Goal: Communication & Community: Answer question/provide support

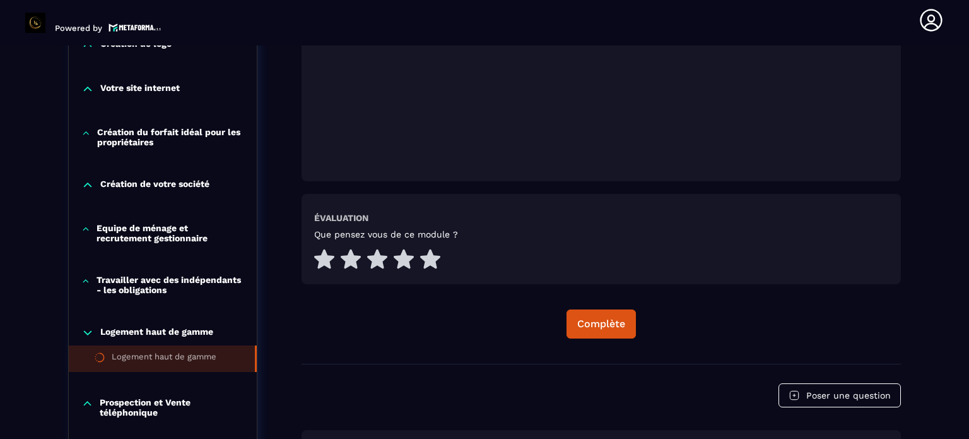
scroll to position [573, 0]
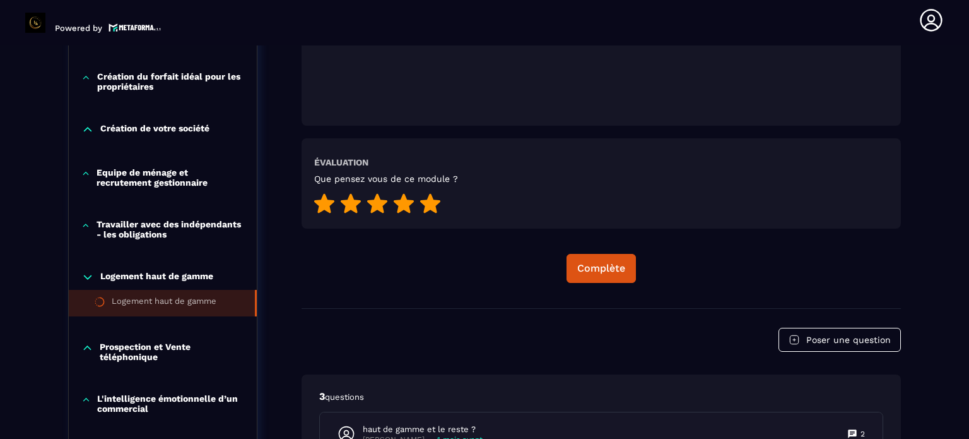
click at [427, 203] on icon at bounding box center [430, 203] width 20 height 20
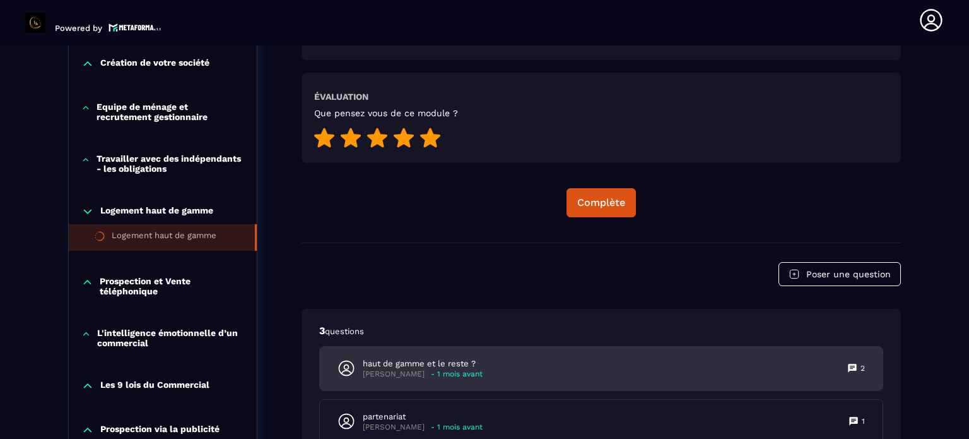
scroll to position [762, 0]
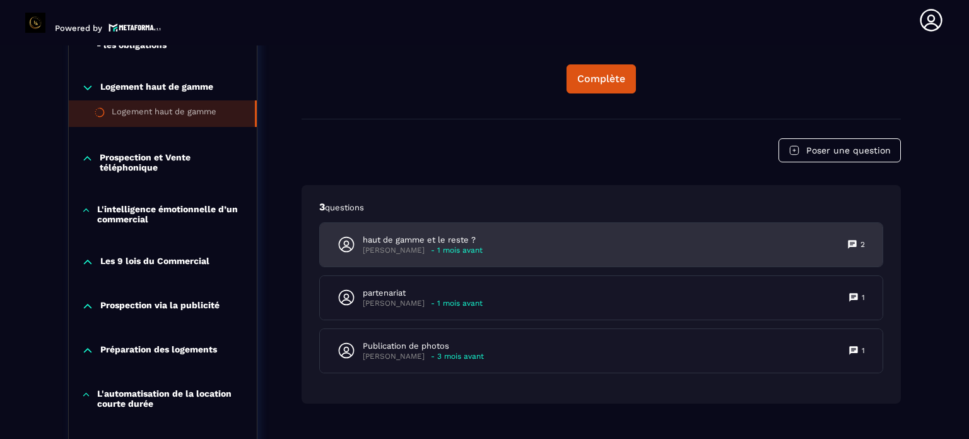
click at [431, 246] on p "- 1 mois avant" at bounding box center [457, 250] width 52 height 9
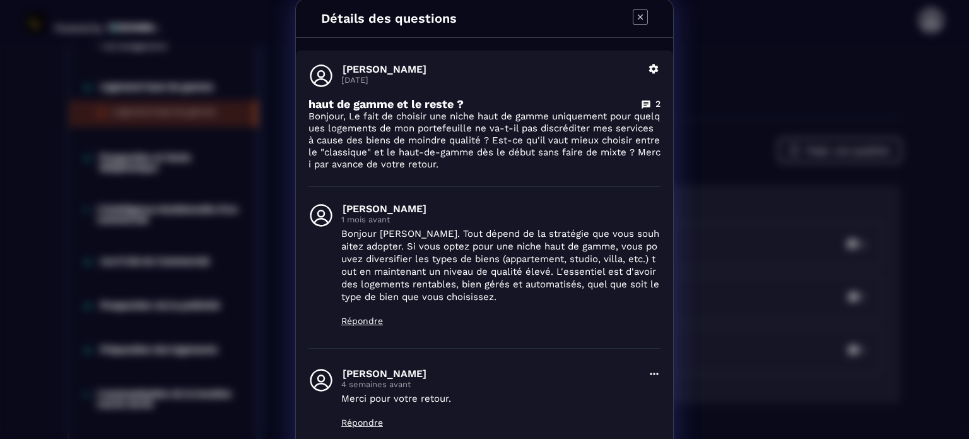
scroll to position [0, 0]
click at [636, 15] on icon "Modal window" at bounding box center [640, 18] width 15 height 15
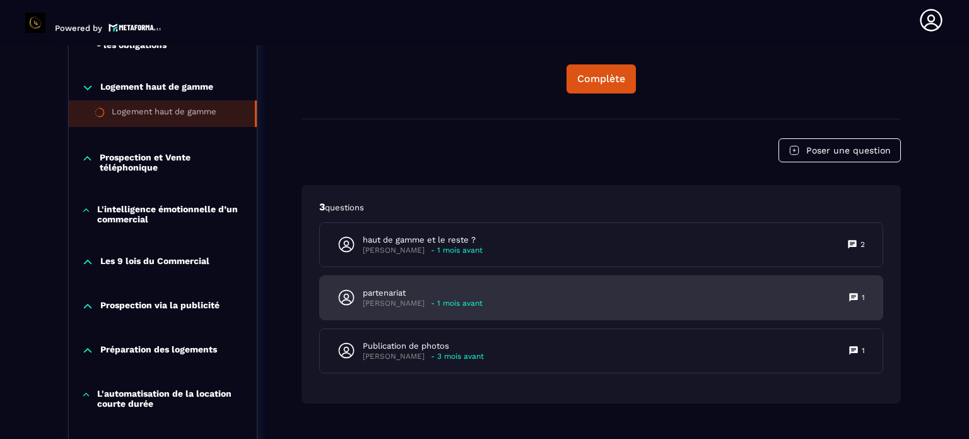
click at [431, 300] on p "- 1 mois avant" at bounding box center [457, 303] width 52 height 9
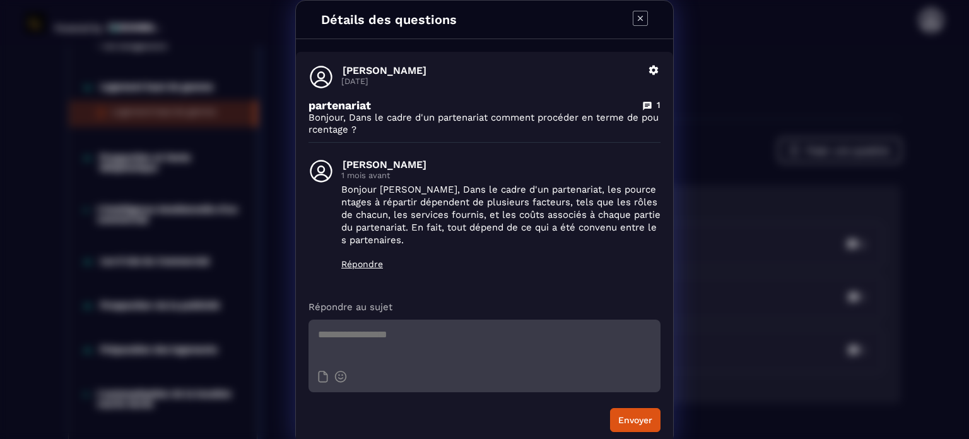
click at [639, 14] on icon "Modal window" at bounding box center [640, 18] width 15 height 15
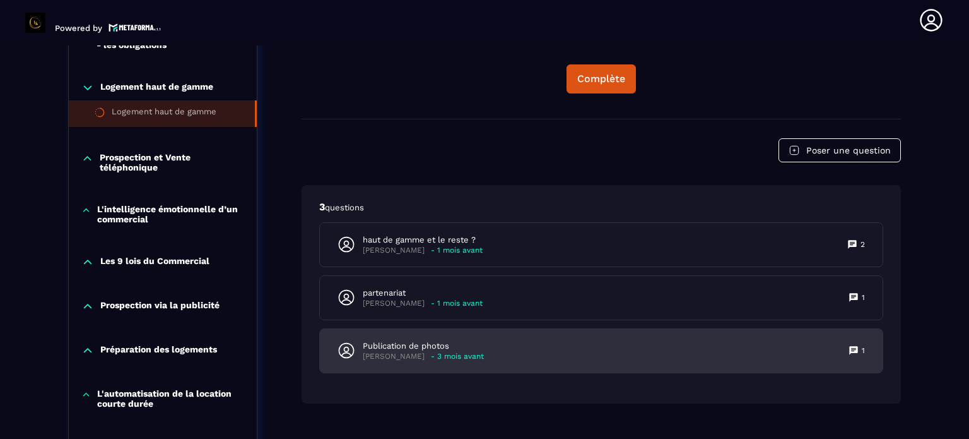
click at [408, 347] on p "Publication de photos" at bounding box center [423, 345] width 121 height 11
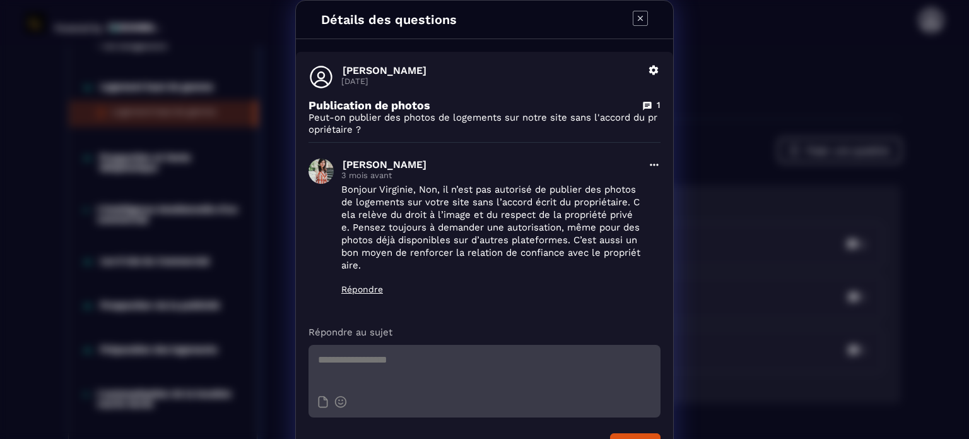
click at [639, 16] on icon "Modal window" at bounding box center [640, 18] width 15 height 15
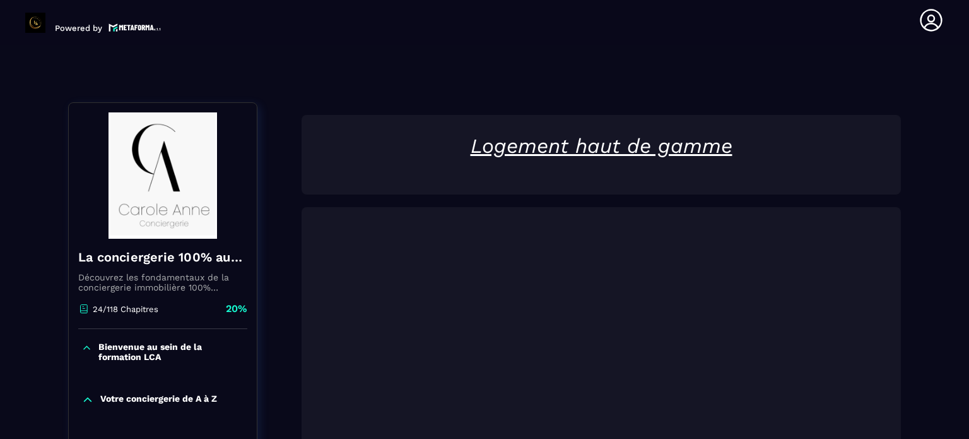
scroll to position [252, 0]
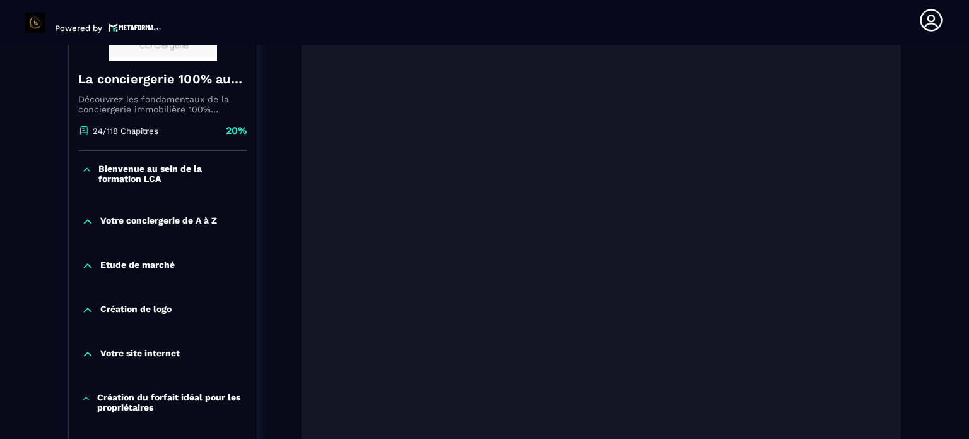
click at [139, 175] on p "Bienvenue au sein de la formation LCA" at bounding box center [171, 173] width 146 height 20
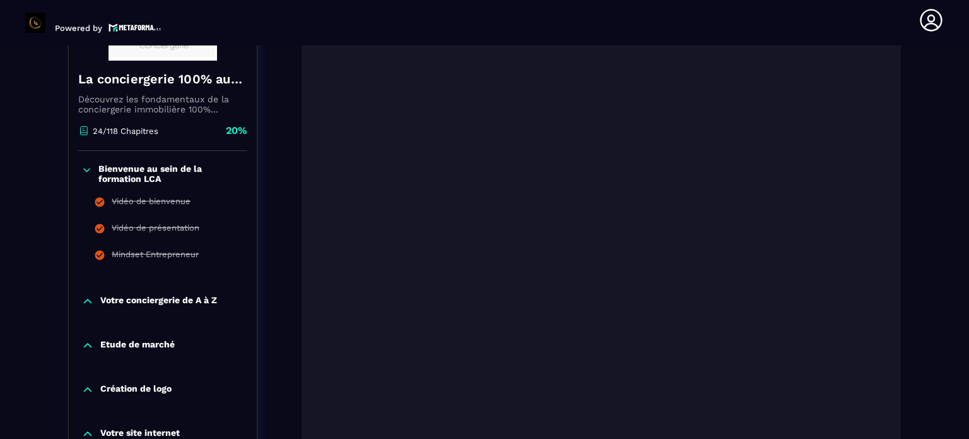
click at [174, 296] on p "Votre conciergerie de A à Z" at bounding box center [158, 301] width 117 height 13
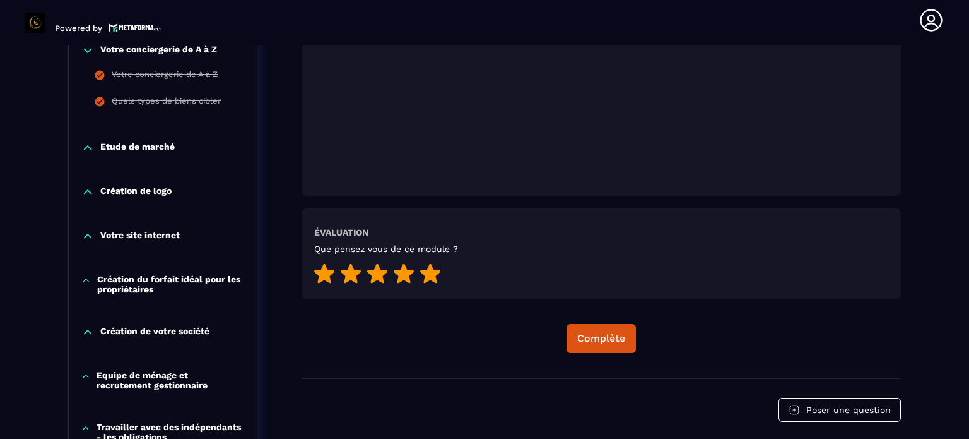
scroll to position [505, 0]
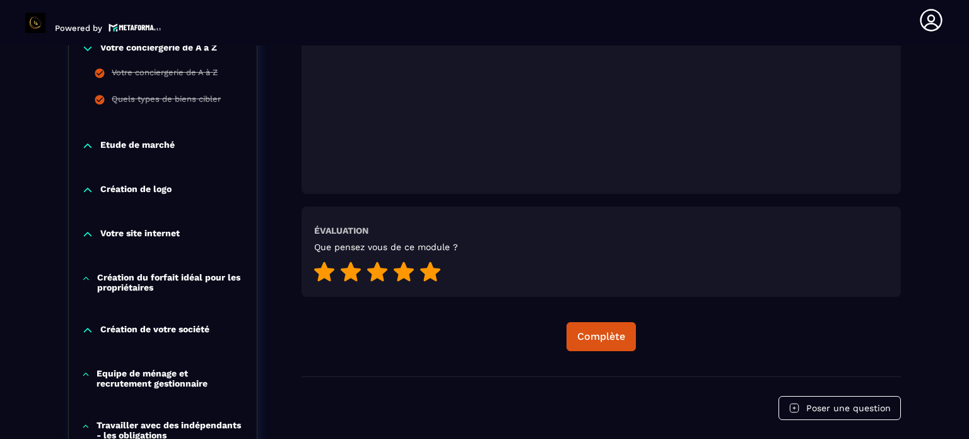
click at [156, 145] on p "Etude de marché" at bounding box center [137, 145] width 74 height 13
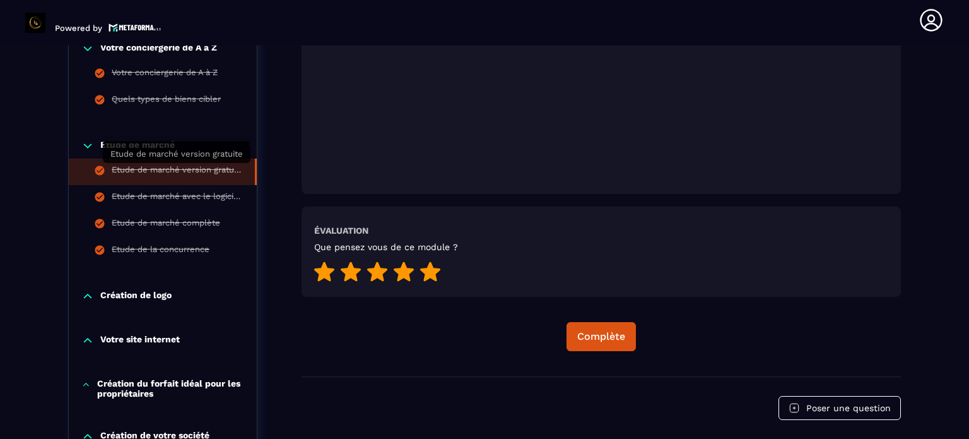
click at [162, 171] on div "Etude de marché version gratuite" at bounding box center [177, 172] width 131 height 14
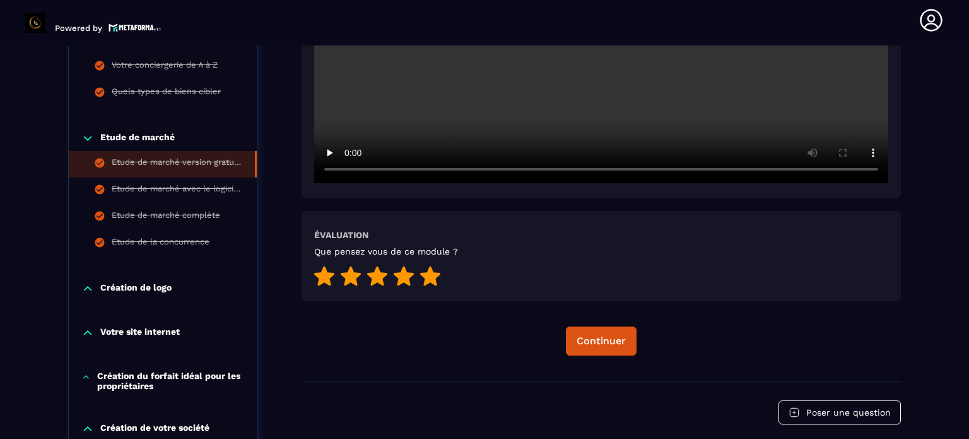
scroll to position [510, 0]
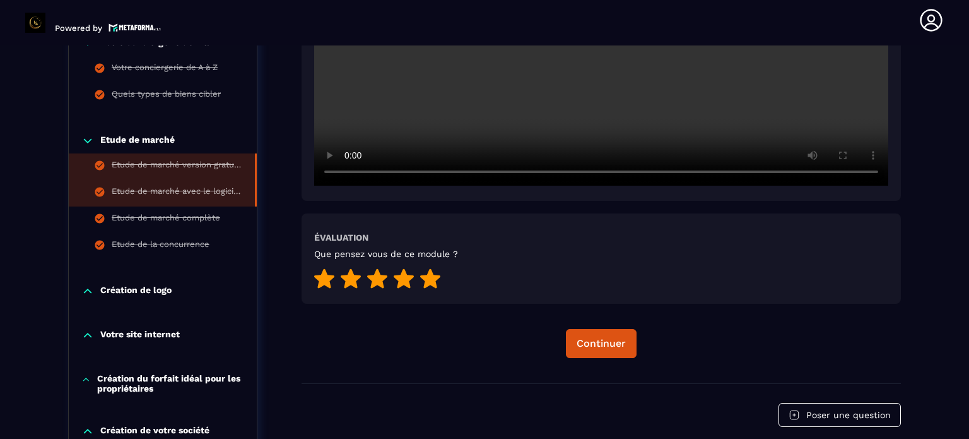
click at [187, 189] on div "Etude de marché avec le logiciel Airdna version payante" at bounding box center [177, 193] width 131 height 14
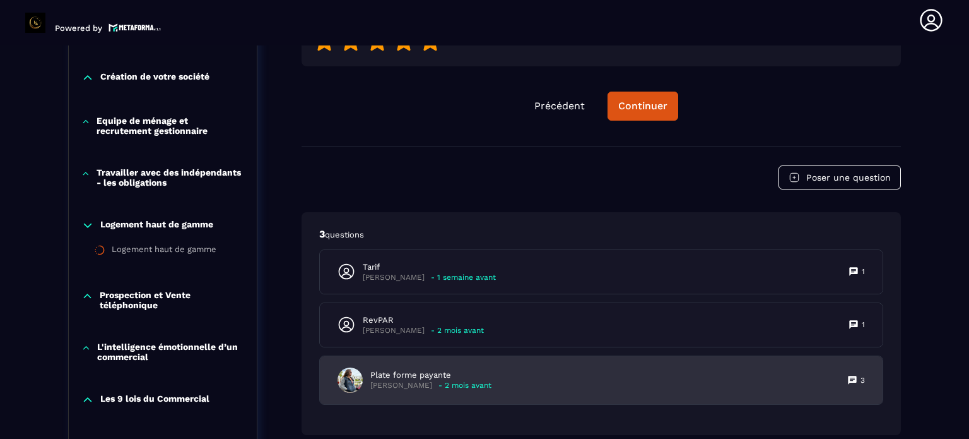
scroll to position [889, 0]
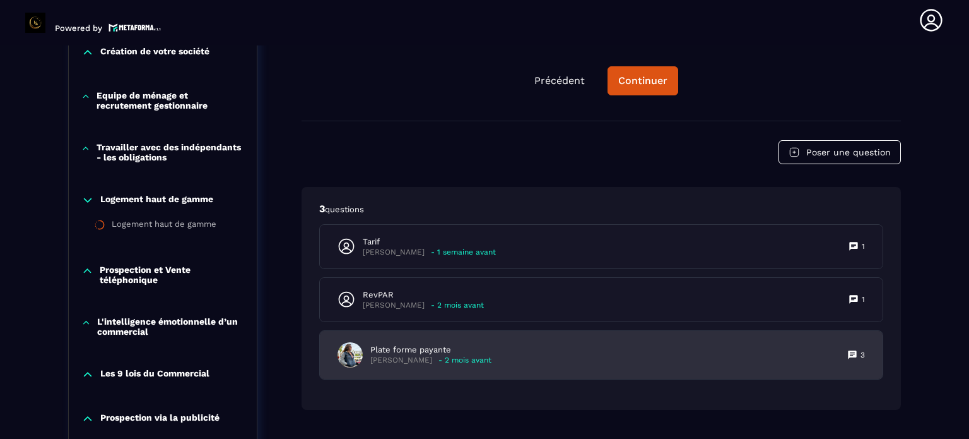
click at [555, 351] on div "Plate forme payante [PERSON_NAME] - 2 mois avant 3" at bounding box center [601, 355] width 563 height 48
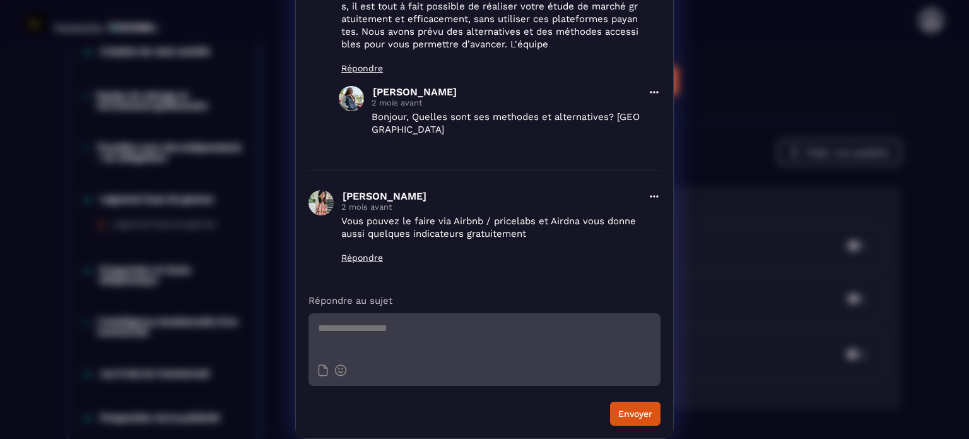
scroll to position [0, 0]
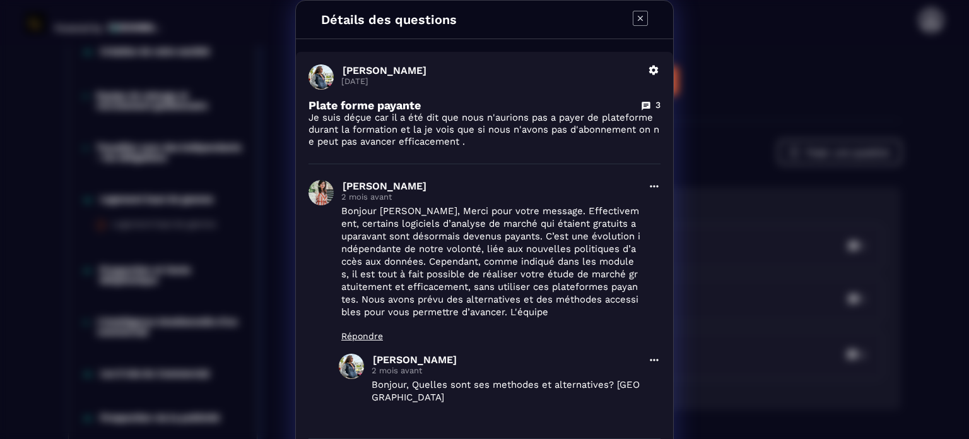
click at [633, 17] on icon "Modal window" at bounding box center [640, 18] width 15 height 15
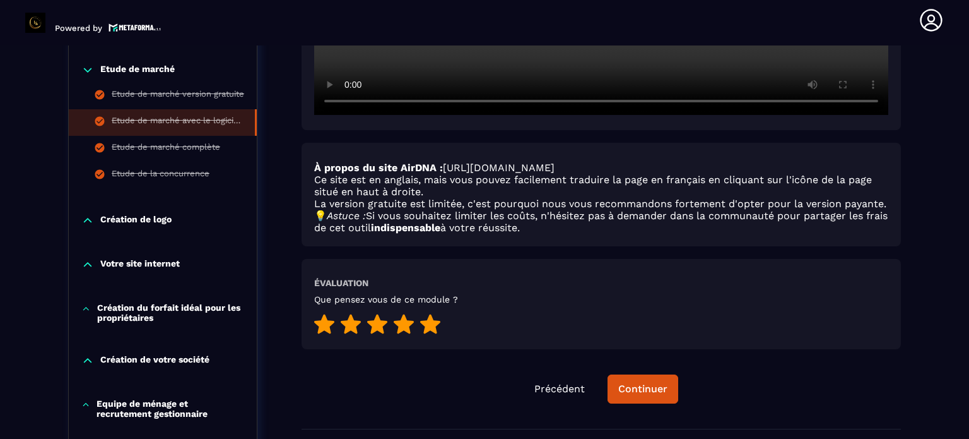
scroll to position [573, 0]
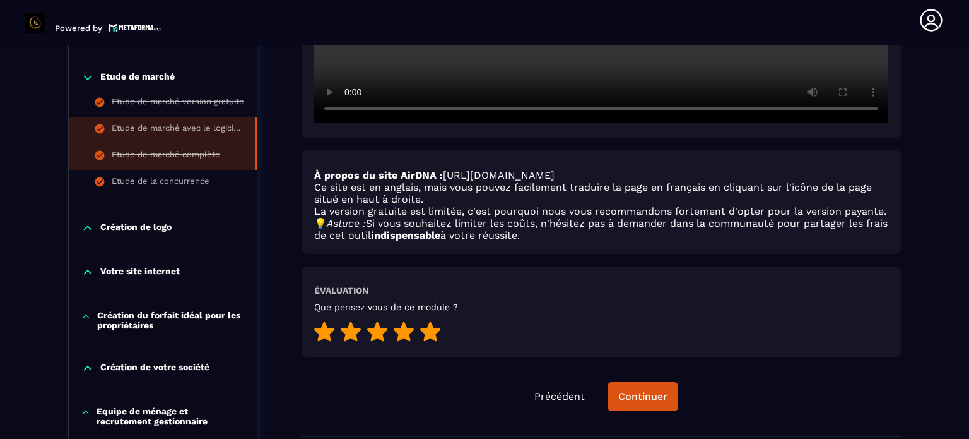
click at [170, 152] on div "Etude de marché complète" at bounding box center [166, 157] width 109 height 14
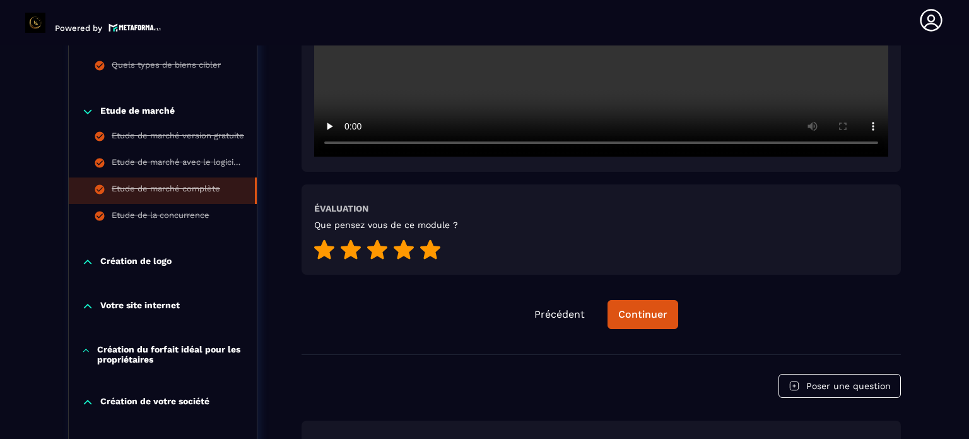
scroll to position [510, 0]
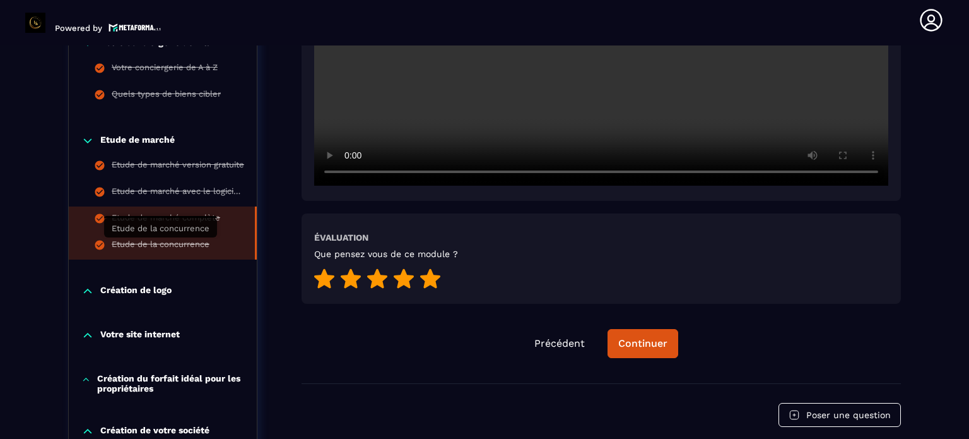
click at [174, 242] on div "Etude de la concurrence" at bounding box center [161, 246] width 98 height 14
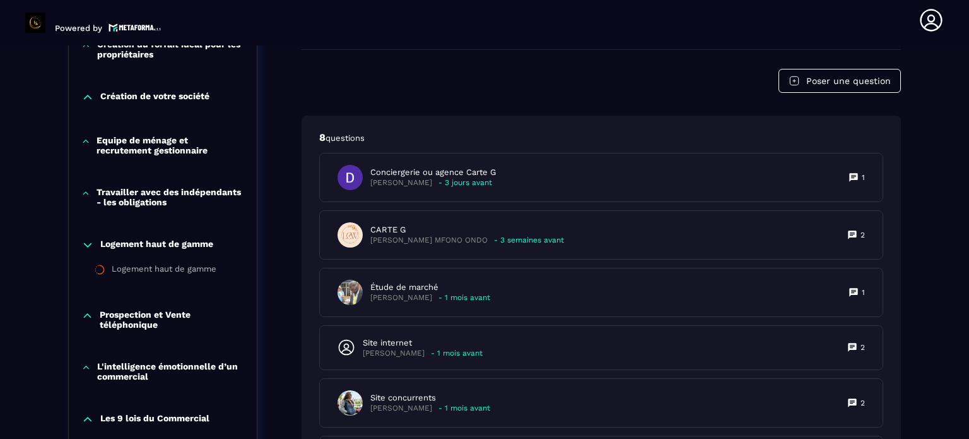
scroll to position [826, 0]
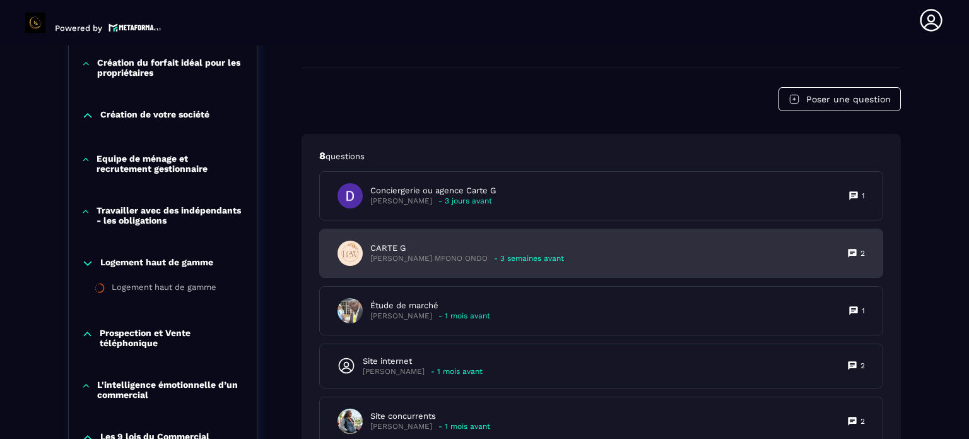
click at [564, 249] on div "CARTE G [PERSON_NAME] MFONO ONDO - 3 semaines avant 2" at bounding box center [601, 253] width 563 height 48
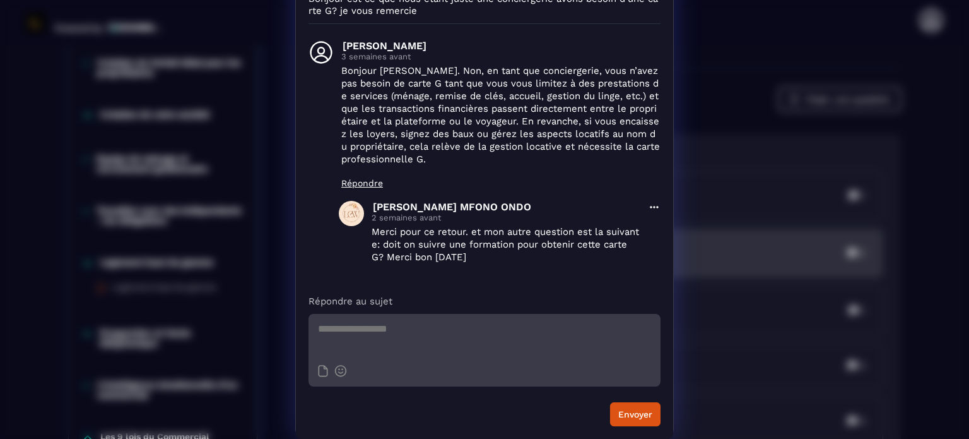
scroll to position [0, 0]
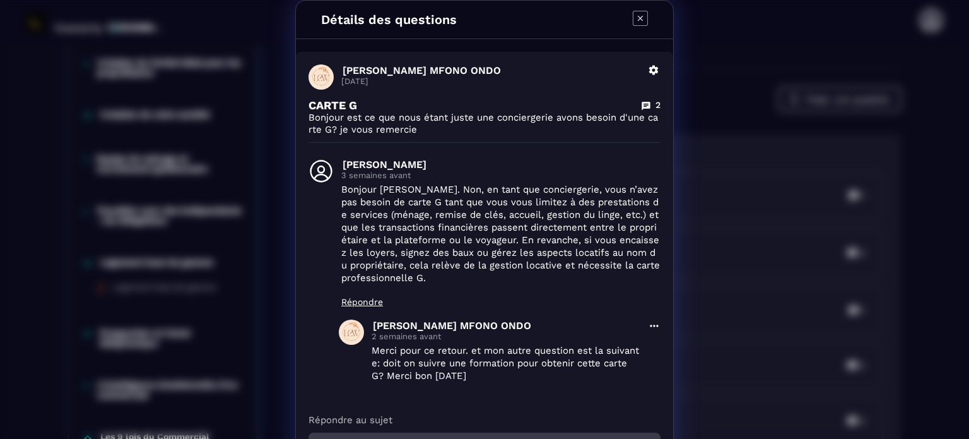
click at [639, 15] on icon "Modal window" at bounding box center [640, 18] width 15 height 15
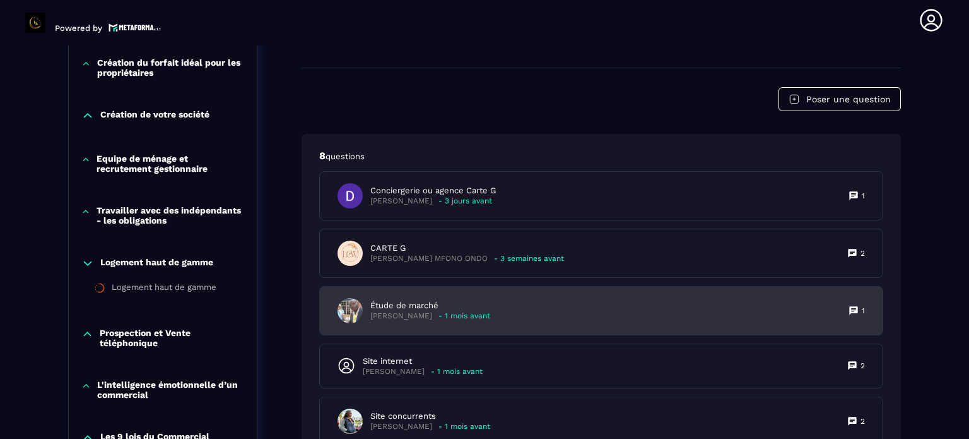
click at [558, 315] on div "Étude de marché [PERSON_NAME] - 1 mois avant 1" at bounding box center [601, 311] width 563 height 48
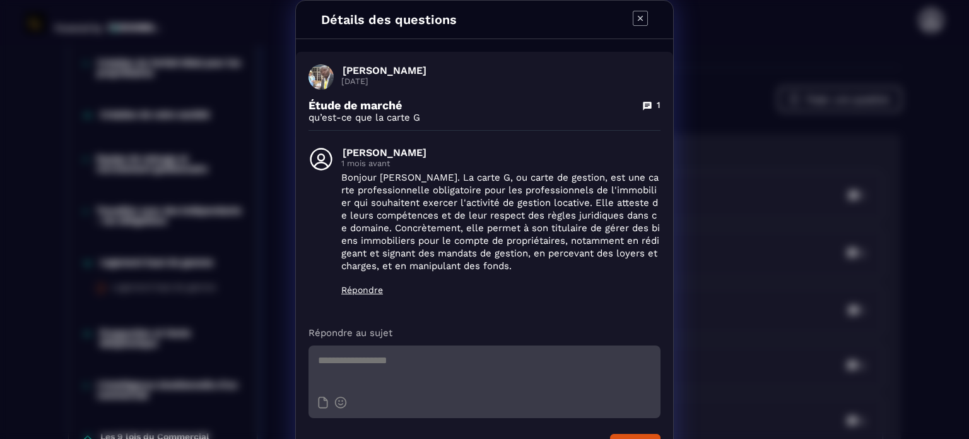
click at [634, 19] on icon "Modal window" at bounding box center [640, 18] width 15 height 15
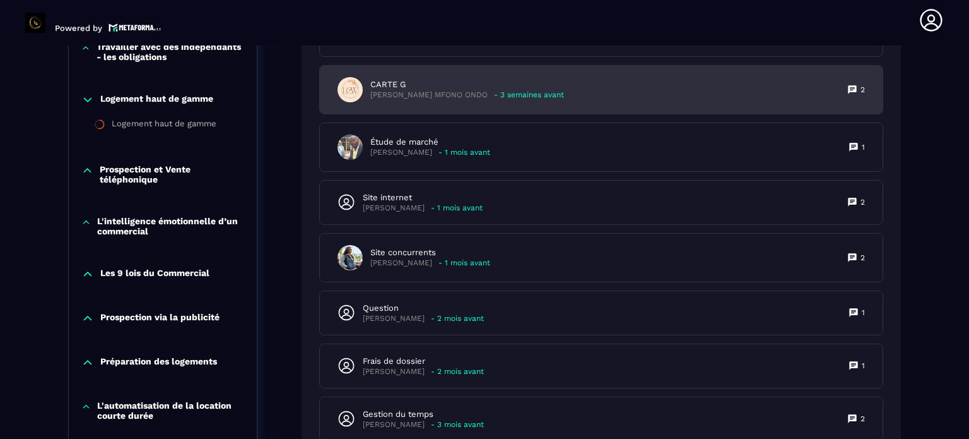
scroll to position [1015, 0]
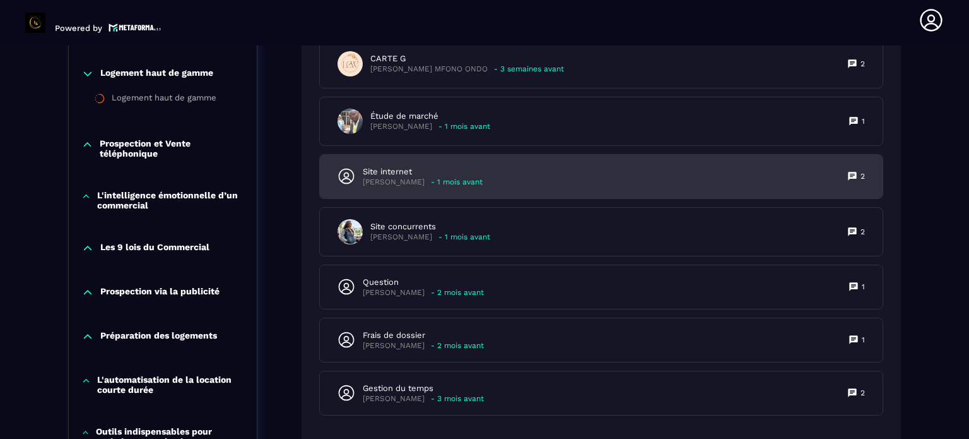
click at [589, 171] on div "Site internet Claire - 1 mois avant 2" at bounding box center [601, 177] width 563 height 44
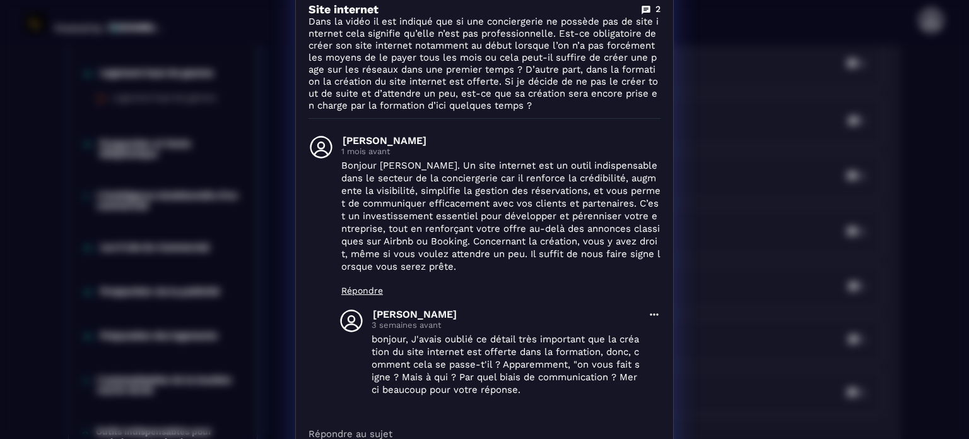
scroll to position [0, 0]
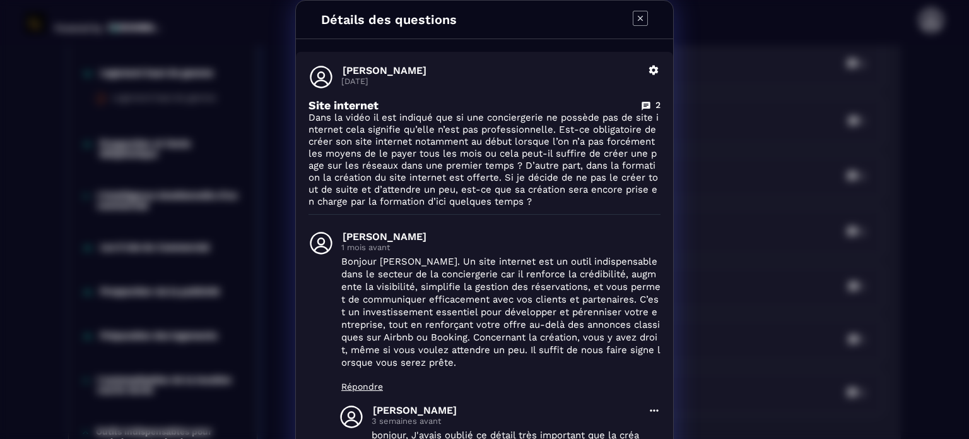
click at [639, 19] on icon "Modal window" at bounding box center [640, 18] width 15 height 15
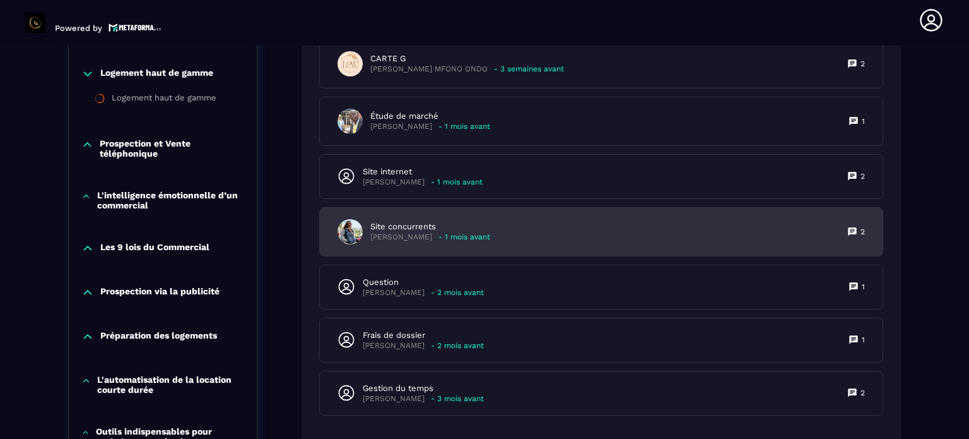
click at [470, 228] on p "Site concurrents" at bounding box center [430, 226] width 120 height 11
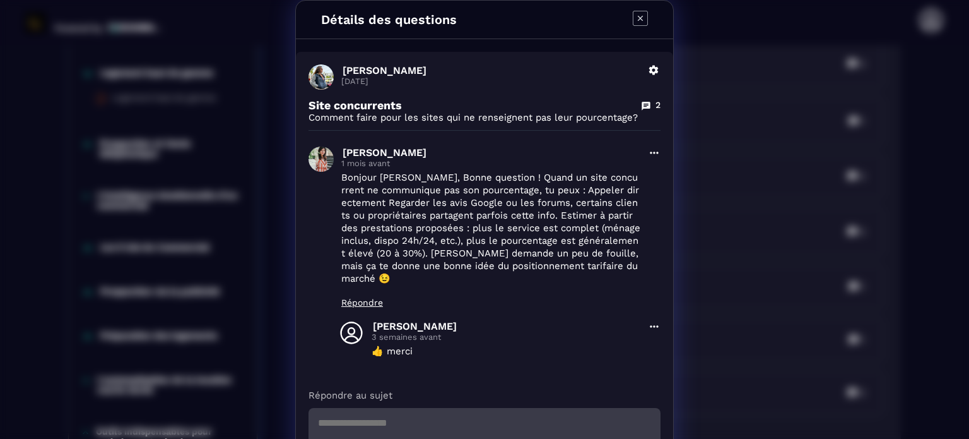
click at [638, 17] on icon "Modal window" at bounding box center [640, 18] width 5 height 5
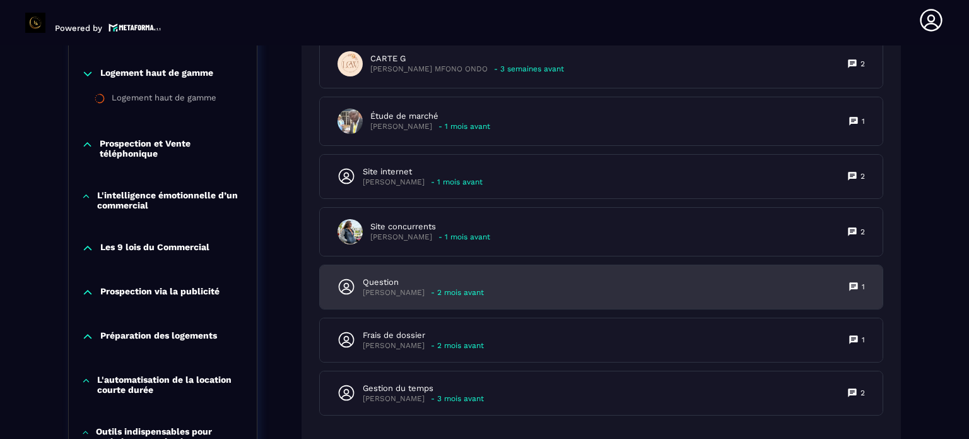
click at [553, 280] on div "Question [PERSON_NAME] - 2 mois avant 1" at bounding box center [601, 287] width 563 height 44
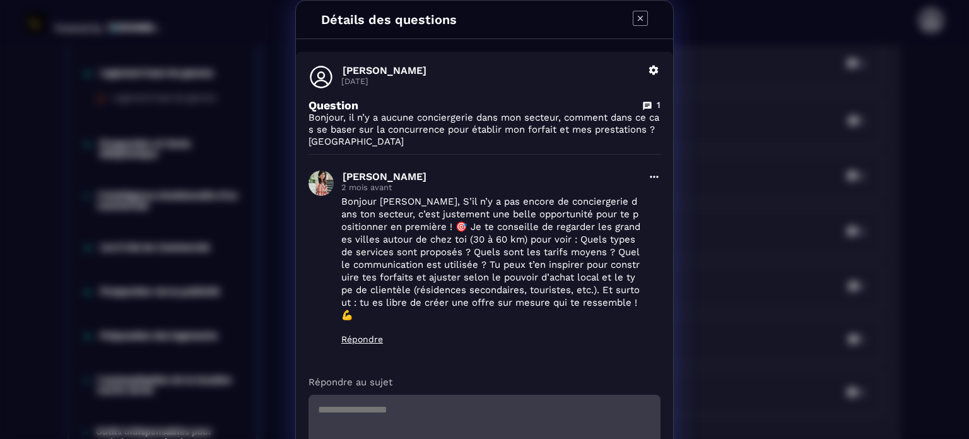
click at [638, 18] on icon "Modal window" at bounding box center [640, 18] width 5 height 5
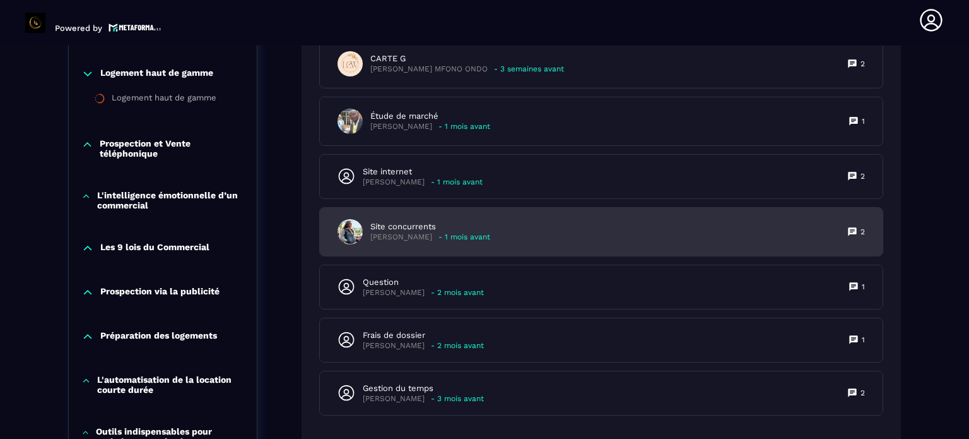
click at [487, 228] on p "Site concurrents" at bounding box center [430, 226] width 120 height 11
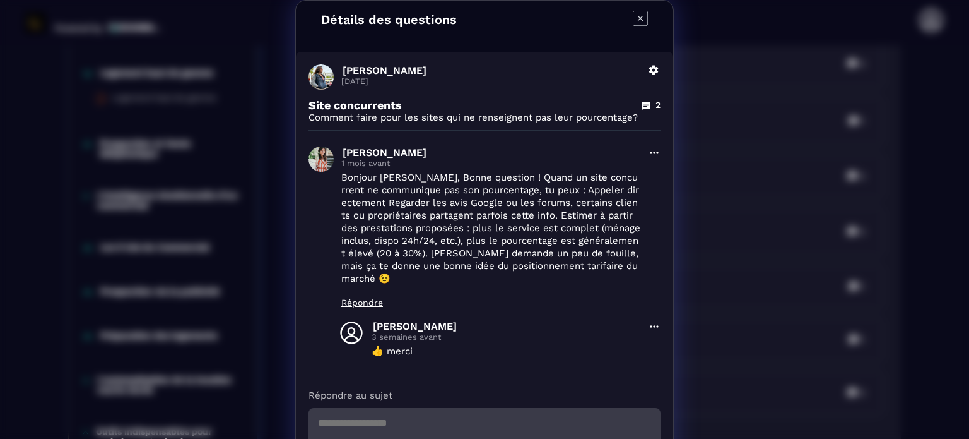
click at [639, 19] on icon "Modal window" at bounding box center [640, 18] width 15 height 15
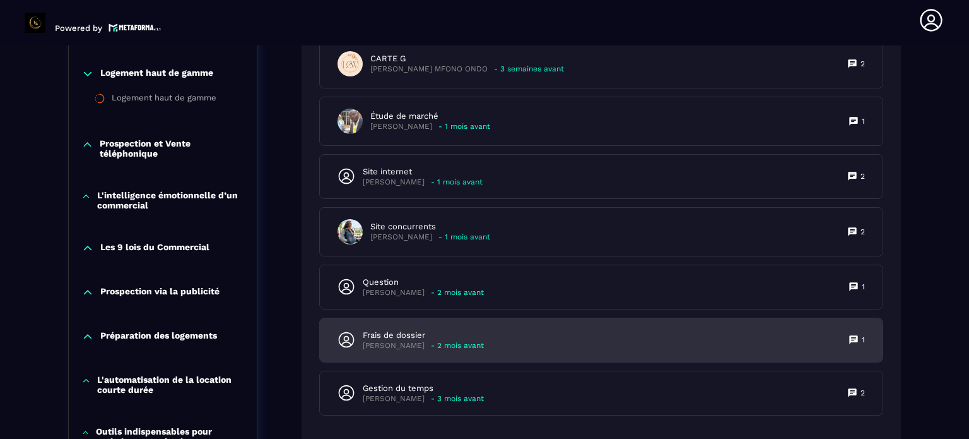
click at [498, 337] on div "Frais de dossier [PERSON_NAME] - 2 mois avant 1" at bounding box center [601, 340] width 563 height 44
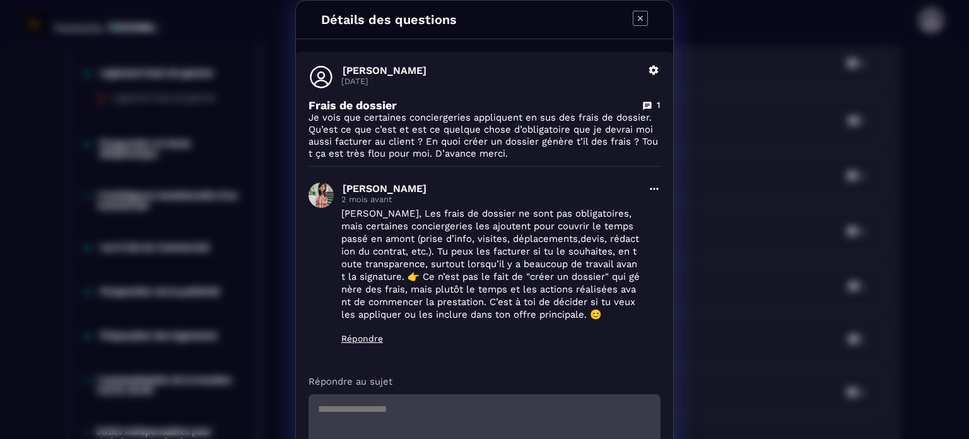
click at [637, 13] on icon "Modal window" at bounding box center [640, 18] width 15 height 15
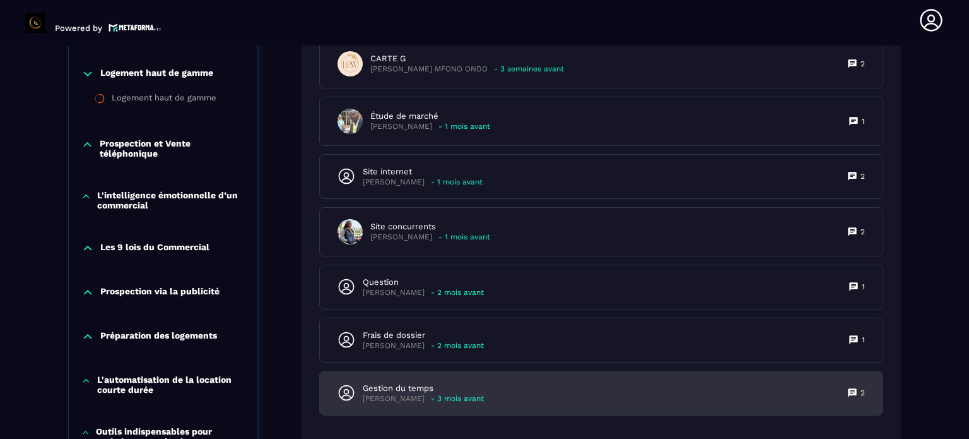
click at [489, 390] on div "Gestion du temps [PERSON_NAME] - 3 mois avant 2" at bounding box center [601, 393] width 563 height 44
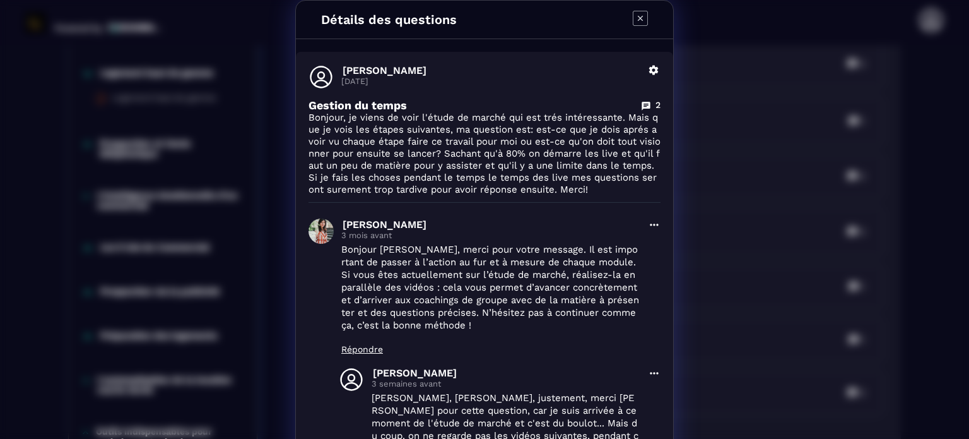
click at [636, 15] on icon "Modal window" at bounding box center [640, 18] width 15 height 15
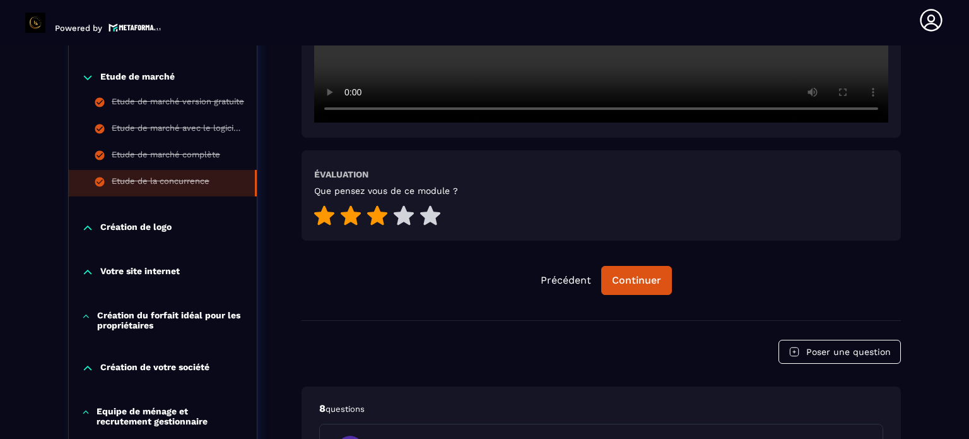
scroll to position [510, 0]
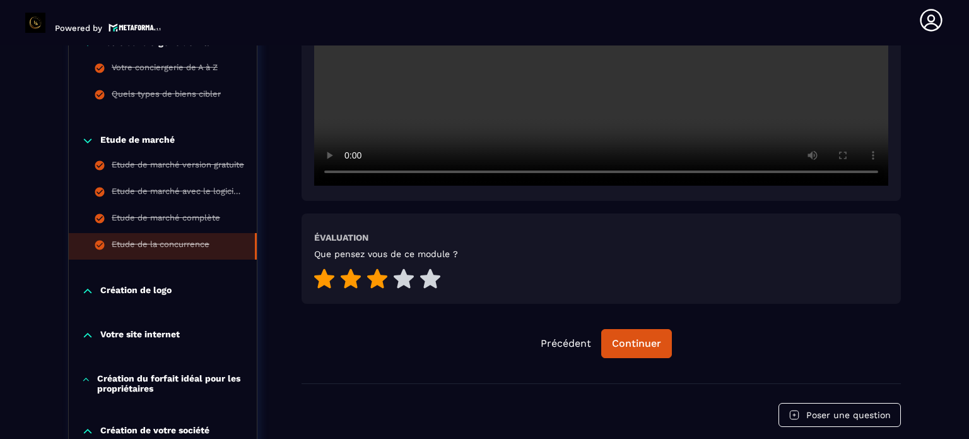
click at [165, 137] on p "Etude de marché" at bounding box center [137, 140] width 74 height 13
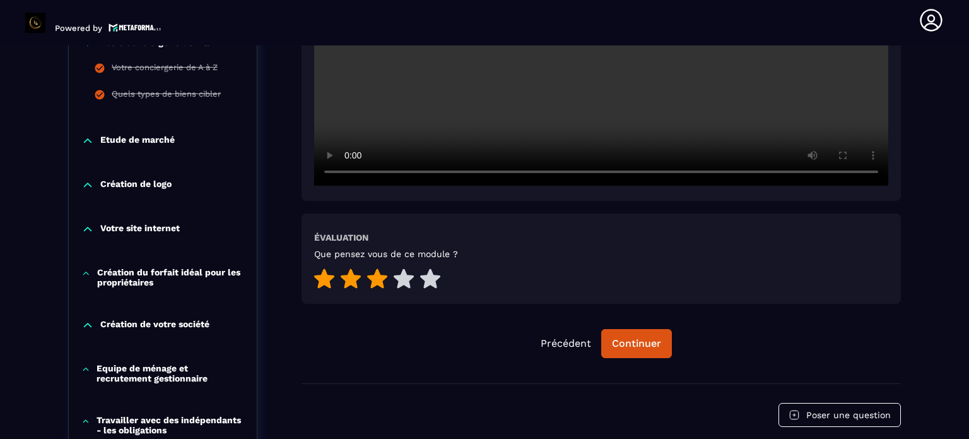
click at [158, 180] on p "Création de logo" at bounding box center [135, 185] width 71 height 13
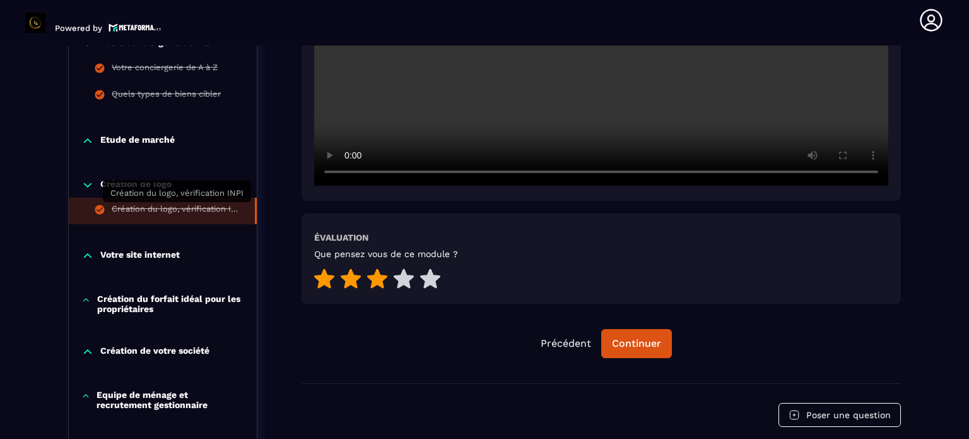
click at [162, 208] on div "Création du logo, vérification INPI" at bounding box center [177, 211] width 131 height 14
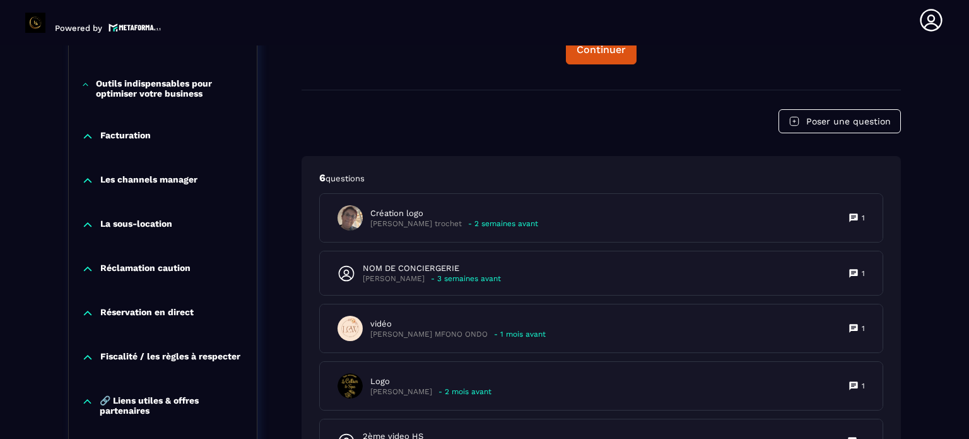
scroll to position [1898, 0]
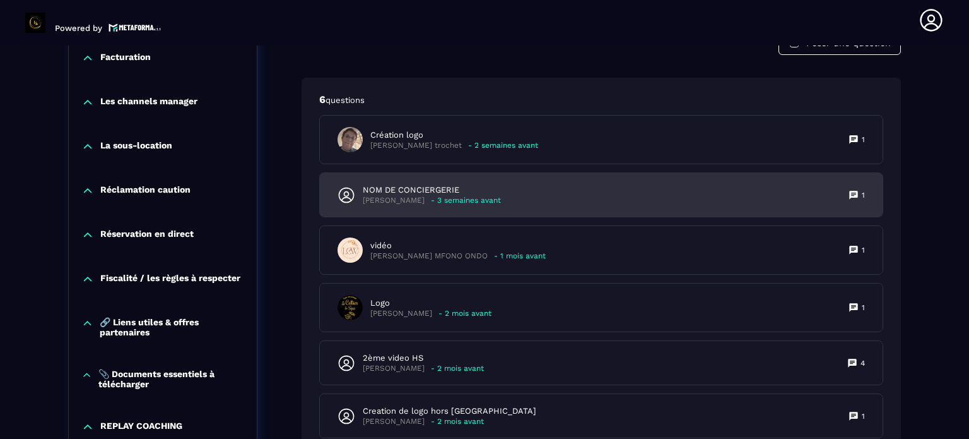
click at [439, 196] on p "NOM DE CONCIERGERIE" at bounding box center [432, 189] width 138 height 11
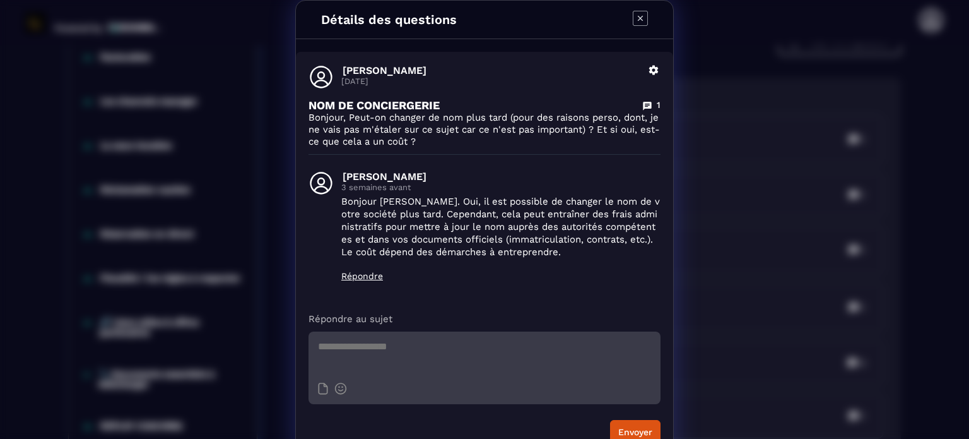
click at [351, 275] on p "Répondre" at bounding box center [500, 276] width 319 height 10
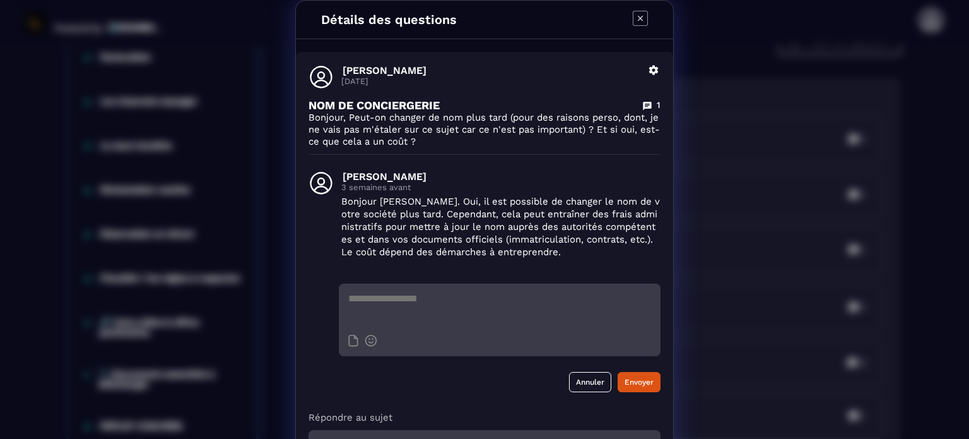
click at [355, 297] on textarea "Modal window" at bounding box center [500, 305] width 322 height 44
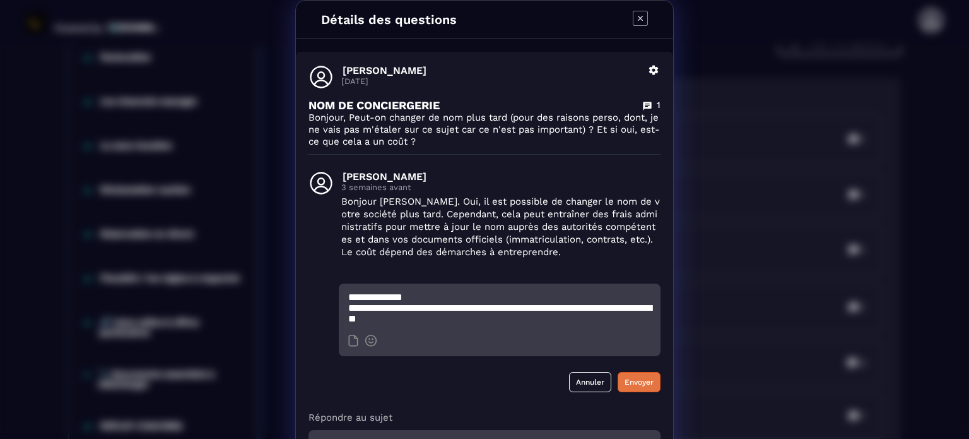
scroll to position [13, 0]
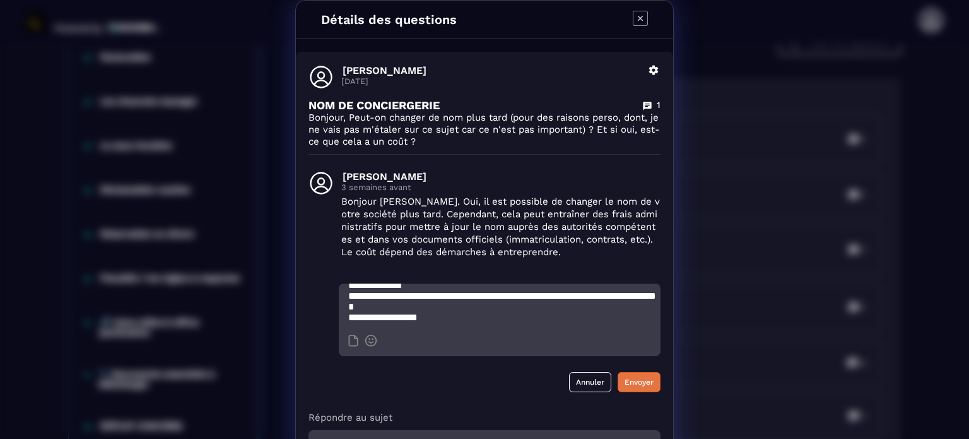
type textarea "**********"
click at [636, 381] on button "Envoyer" at bounding box center [639, 382] width 43 height 20
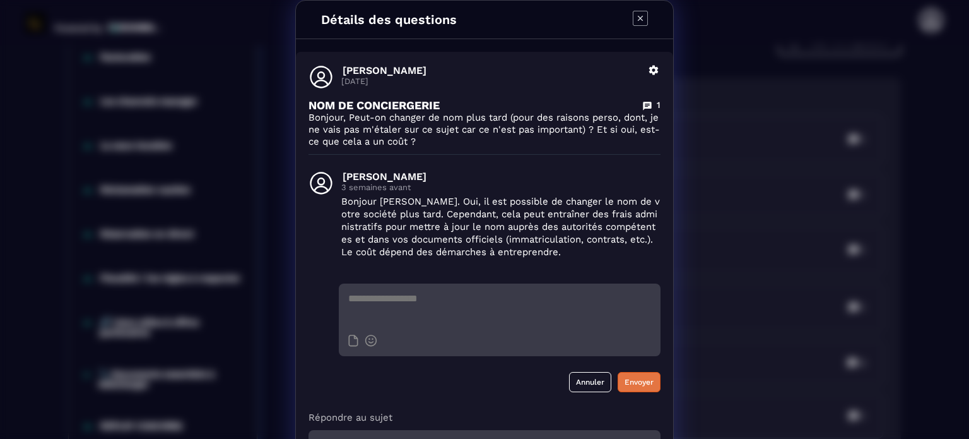
scroll to position [0, 0]
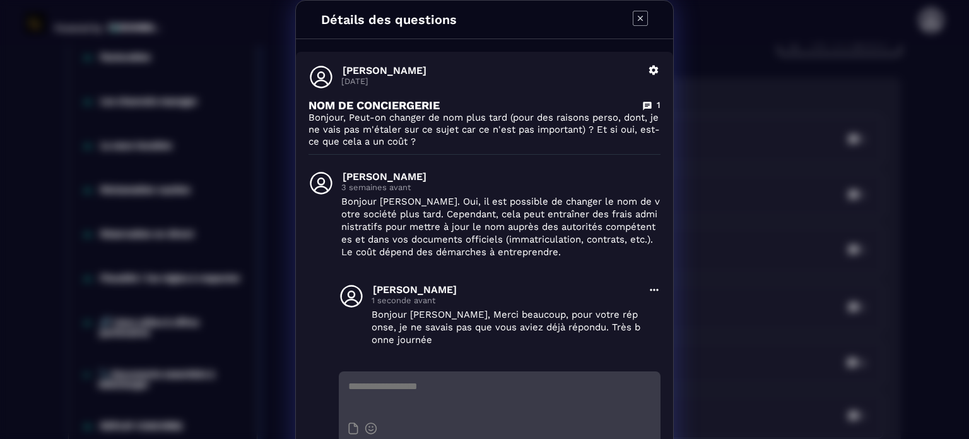
click at [637, 13] on icon "Modal window" at bounding box center [640, 18] width 15 height 15
